Goal: Task Accomplishment & Management: Complete application form

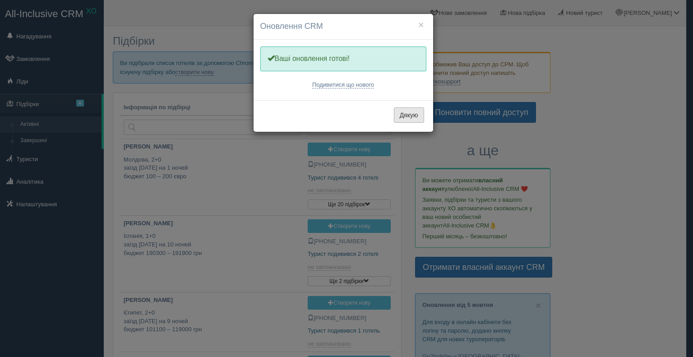
click at [398, 115] on button "Дякую" at bounding box center [409, 114] width 30 height 15
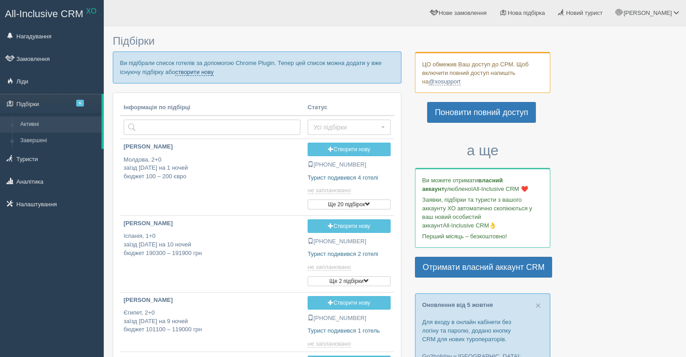
click at [191, 74] on link "створити нову" at bounding box center [194, 72] width 38 height 7
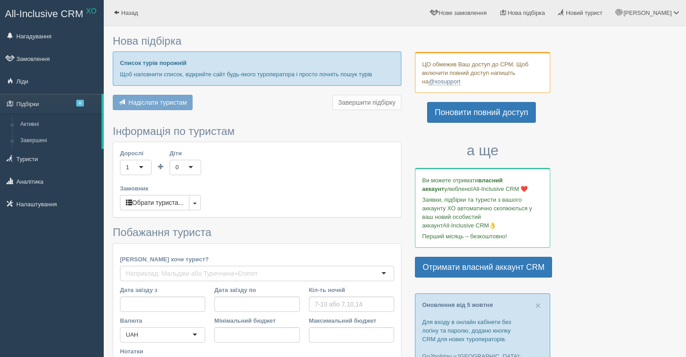
type input "7"
type input "12300"
type input "29200"
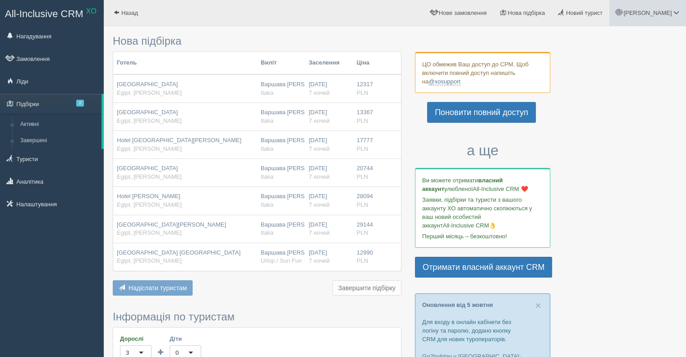
click at [650, 12] on span "[PERSON_NAME]" at bounding box center [647, 12] width 48 height 7
click at [630, 41] on span "Мій профіль" at bounding box center [622, 40] width 33 height 7
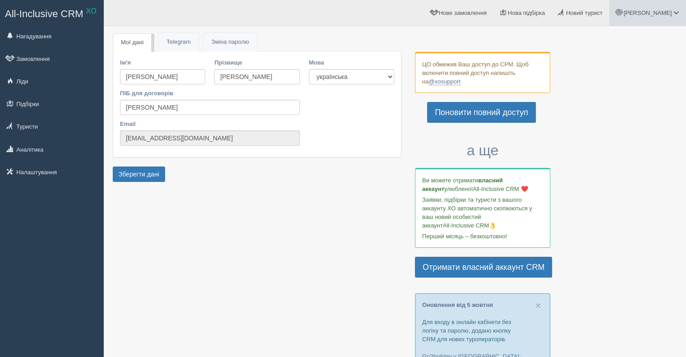
click at [667, 14] on span "[PERSON_NAME]" at bounding box center [647, 12] width 48 height 7
click at [620, 117] on link "Вихід" at bounding box center [636, 116] width 98 height 19
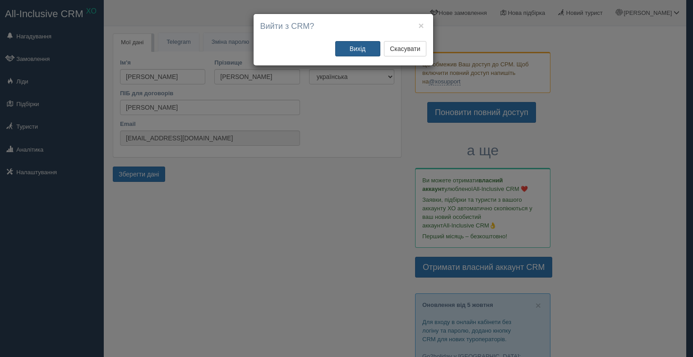
click at [353, 47] on button "Вихід" at bounding box center [357, 48] width 45 height 15
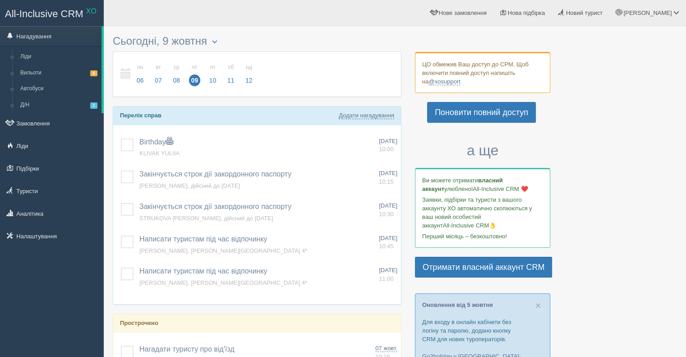
click at [489, 113] on link "Поновити повний доступ" at bounding box center [481, 112] width 109 height 21
click at [656, 13] on span "[PERSON_NAME]" at bounding box center [647, 12] width 48 height 7
click at [614, 117] on link "Вихід" at bounding box center [636, 116] width 98 height 19
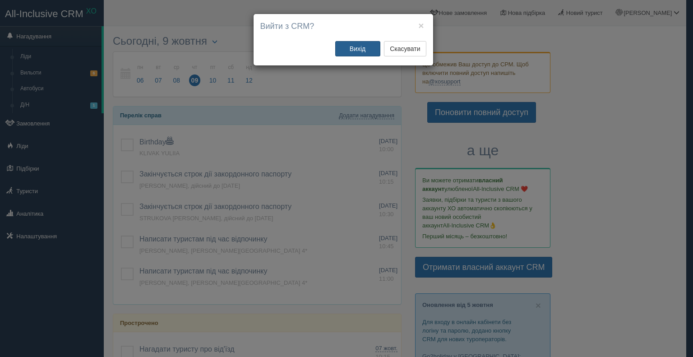
click at [352, 45] on button "Вихід" at bounding box center [357, 48] width 45 height 15
